Goal: Task Accomplishment & Management: Manage account settings

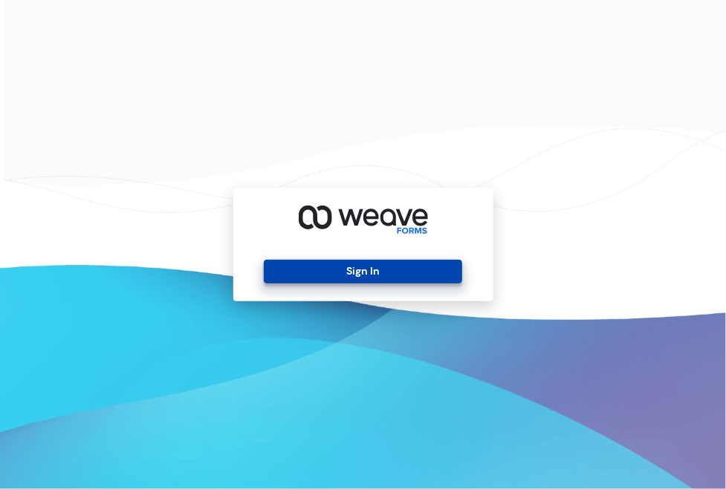
click at [314, 270] on button "Sign In" at bounding box center [363, 272] width 198 height 24
